Goal: Find specific page/section: Find specific page/section

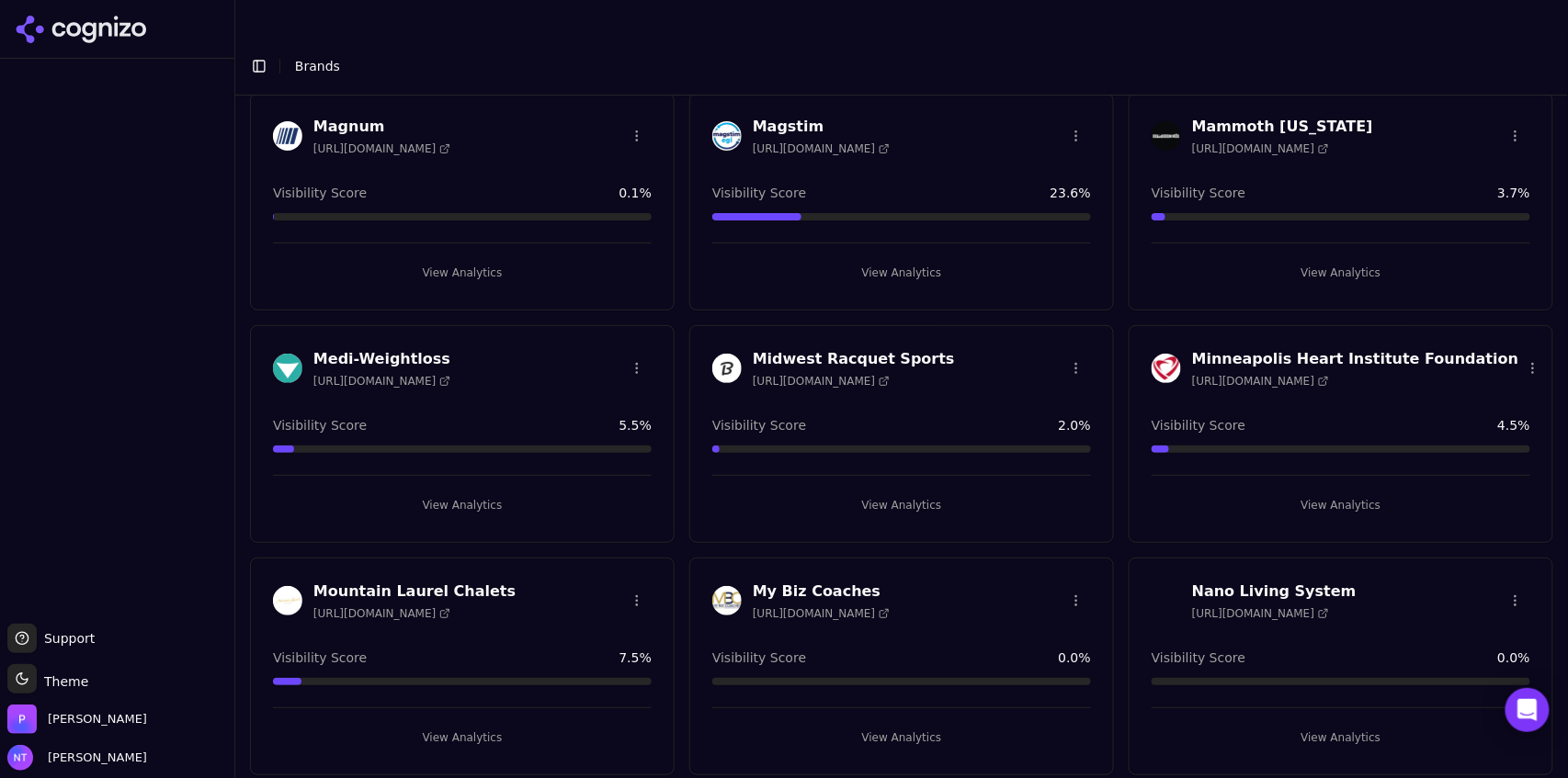
scroll to position [3622, 0]
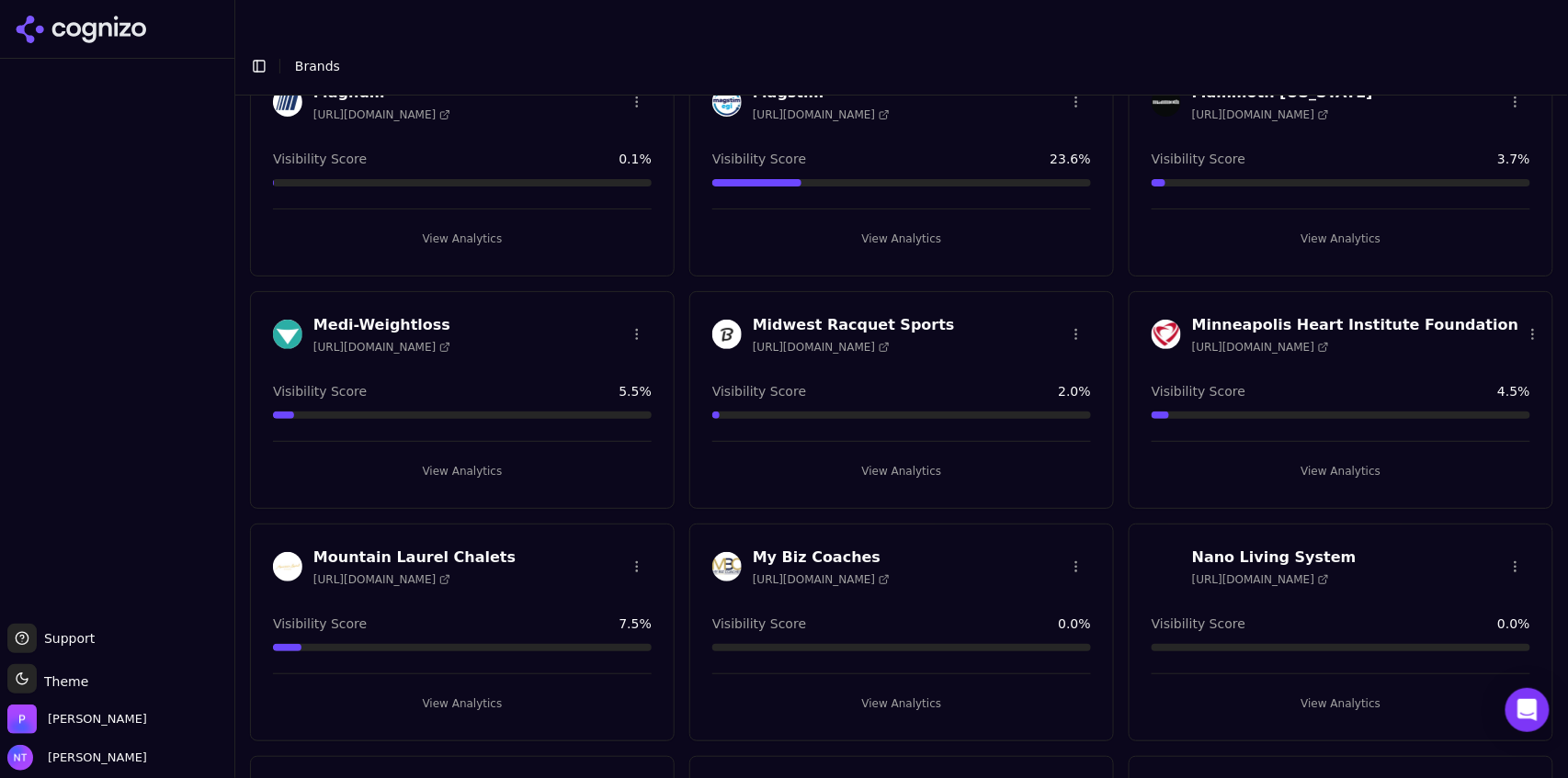
click at [912, 456] on button "View Analytics" at bounding box center [902, 471] width 379 height 29
